Goal: Task Accomplishment & Management: Use online tool/utility

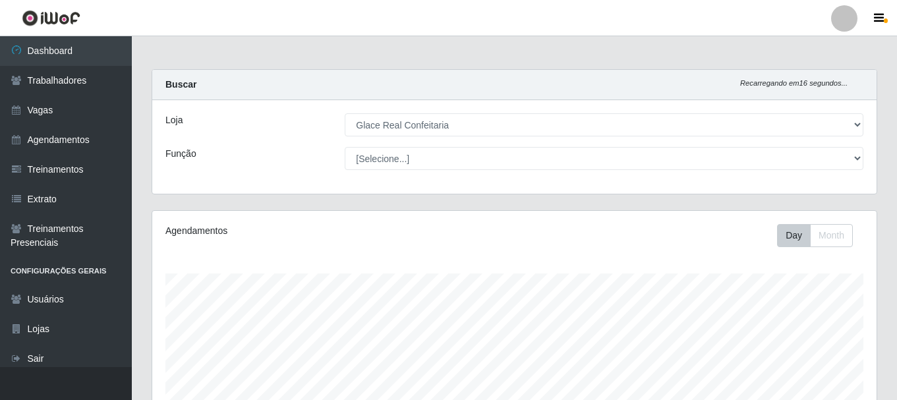
select select "445"
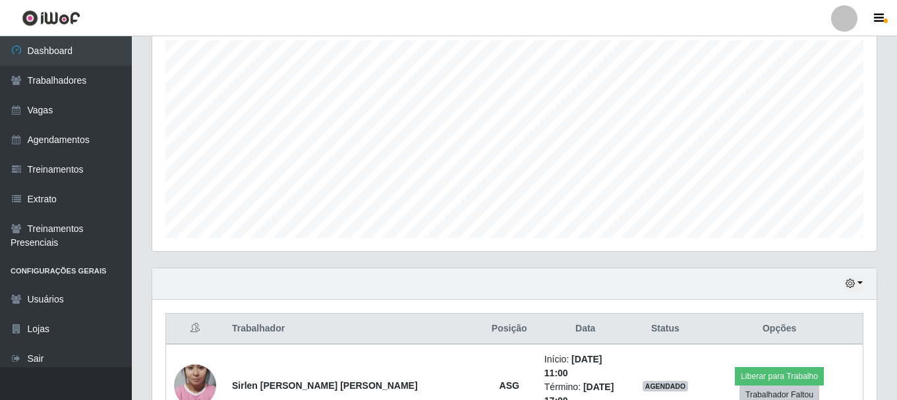
scroll to position [274, 724]
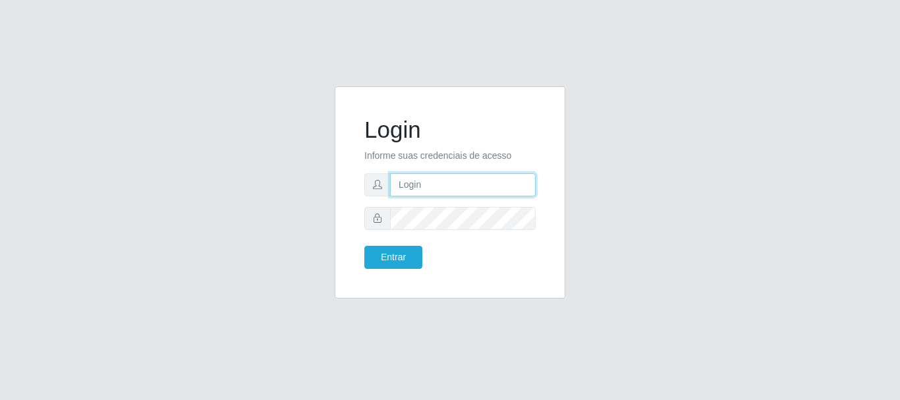
click at [412, 185] on input "text" at bounding box center [463, 184] width 146 height 23
type input "Ubiratan@confglacer"
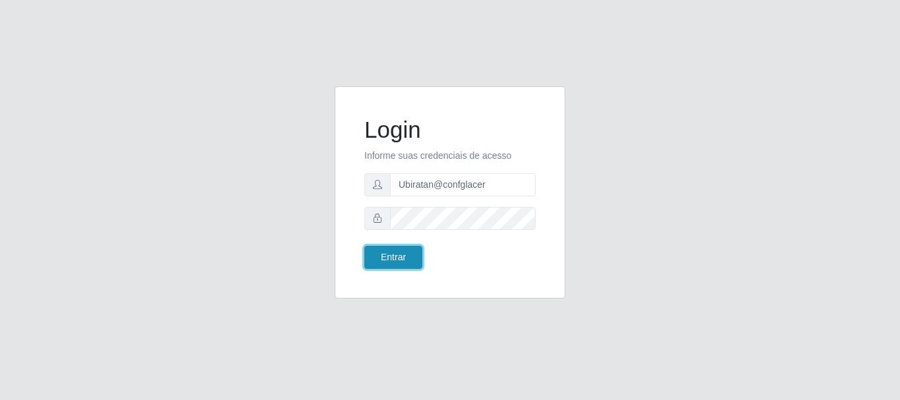
click at [400, 254] on button "Entrar" at bounding box center [394, 257] width 58 height 23
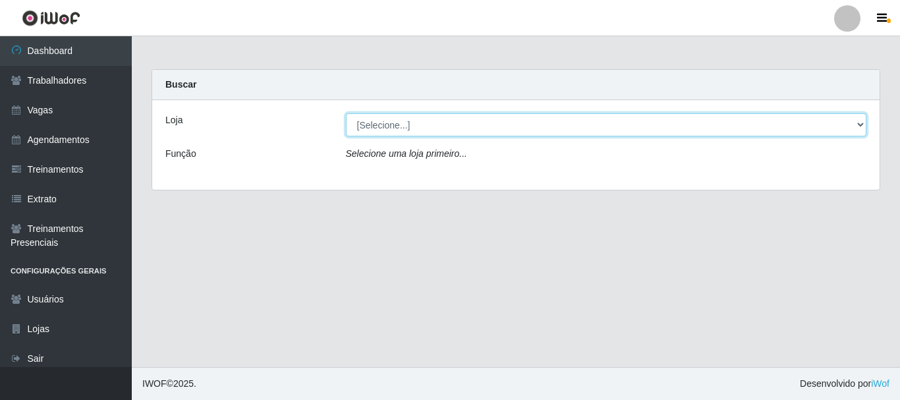
click at [390, 132] on select "[Selecione...] Glace Real Confeitaria" at bounding box center [606, 124] width 521 height 23
select select "445"
click at [346, 113] on select "[Selecione...] Glace Real Confeitaria" at bounding box center [606, 124] width 521 height 23
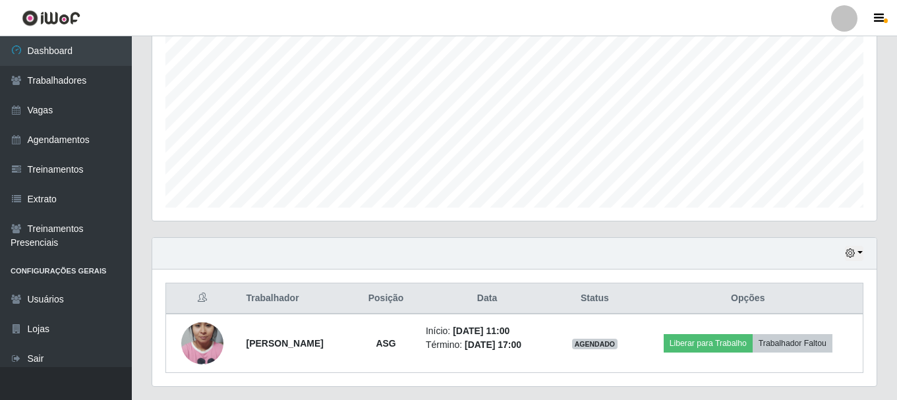
scroll to position [299, 0]
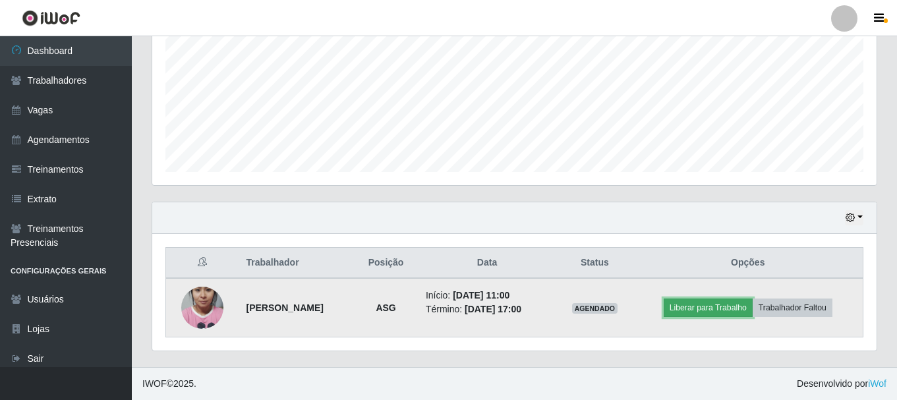
click at [706, 313] on button "Liberar para Trabalho" at bounding box center [708, 308] width 89 height 18
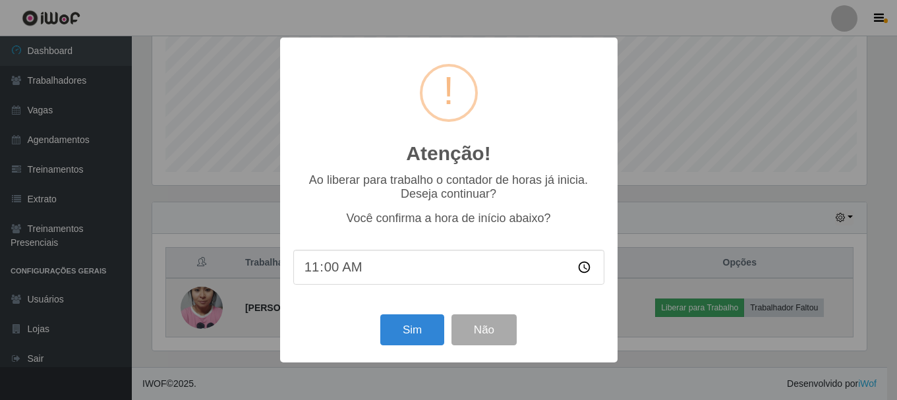
scroll to position [274, 718]
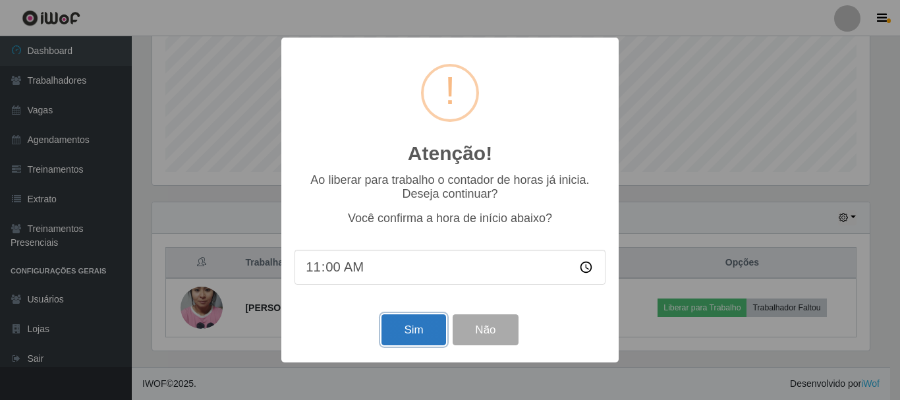
click at [408, 339] on button "Sim" at bounding box center [414, 329] width 64 height 31
